Goal: Transaction & Acquisition: Register for event/course

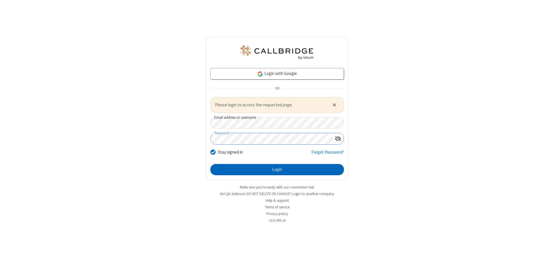
click at [277, 170] on button "Login" at bounding box center [277, 170] width 134 height 12
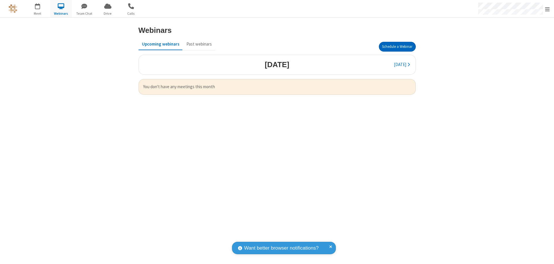
click at [397, 47] on button "Schedule a Webinar" at bounding box center [397, 47] width 37 height 10
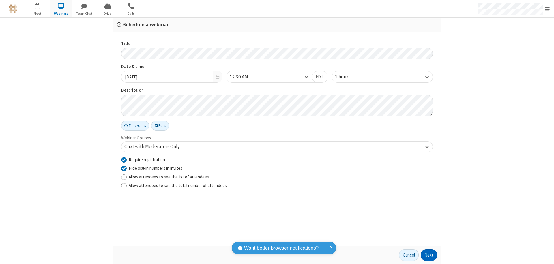
click at [429, 255] on button "Next" at bounding box center [429, 256] width 16 height 12
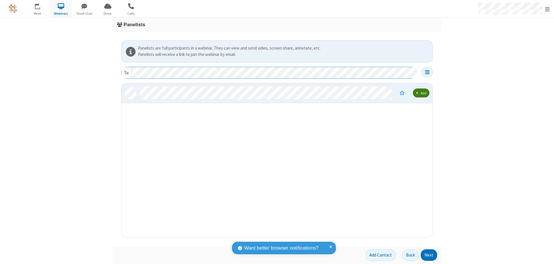
scroll to position [150, 307]
click at [429, 255] on button "Next" at bounding box center [429, 256] width 16 height 12
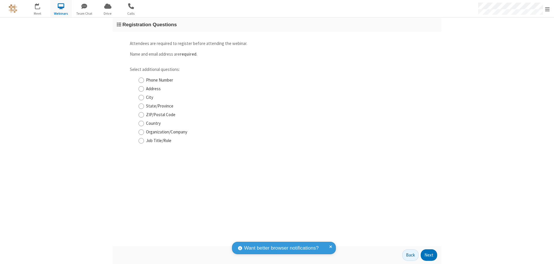
click at [141, 80] on input "Phone Number" at bounding box center [141, 80] width 5 height 6
checkbox input "true"
click at [429, 255] on button "Next" at bounding box center [429, 256] width 16 height 12
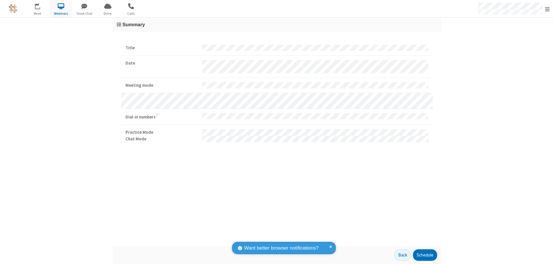
click at [425, 255] on button "Schedule" at bounding box center [425, 256] width 24 height 12
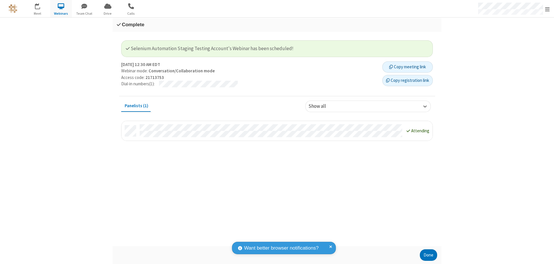
click at [408, 81] on button "Copy registration link" at bounding box center [408, 81] width 51 height 12
click at [429, 255] on button "Done" at bounding box center [428, 256] width 17 height 12
